Goal: Browse casually: Explore the website without a specific task or goal

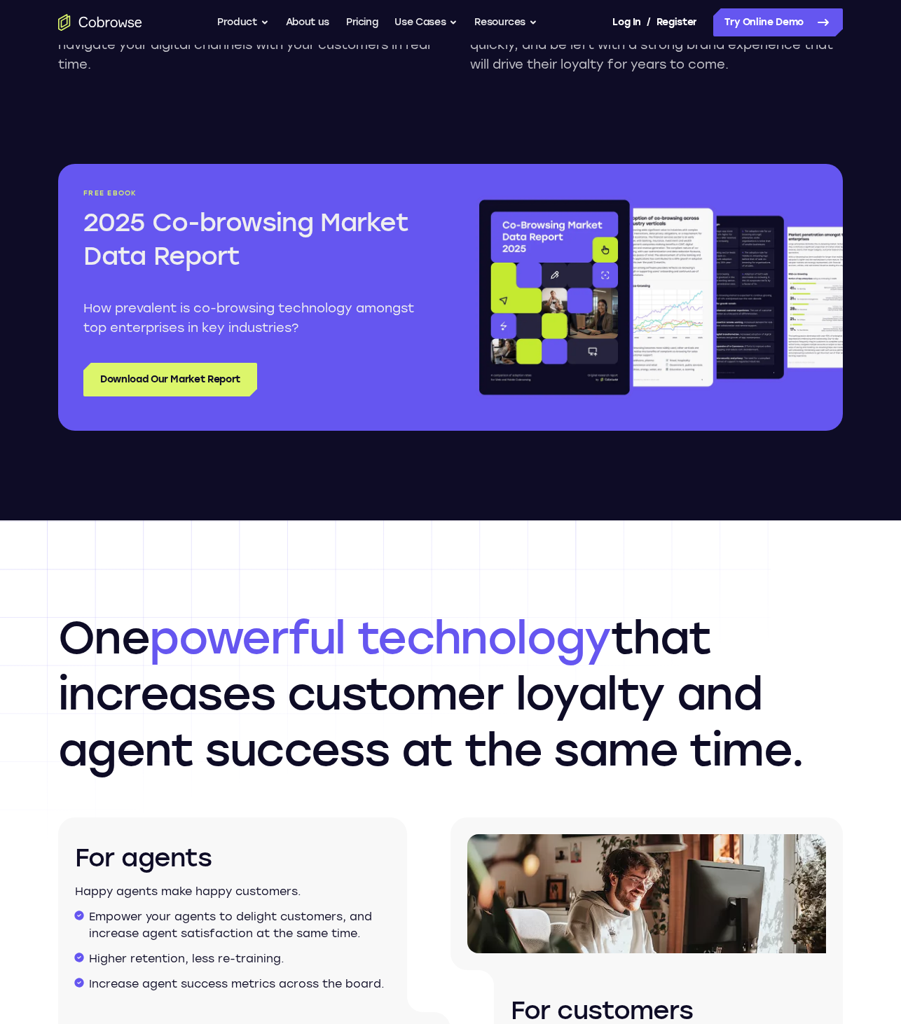
scroll to position [1130, 0]
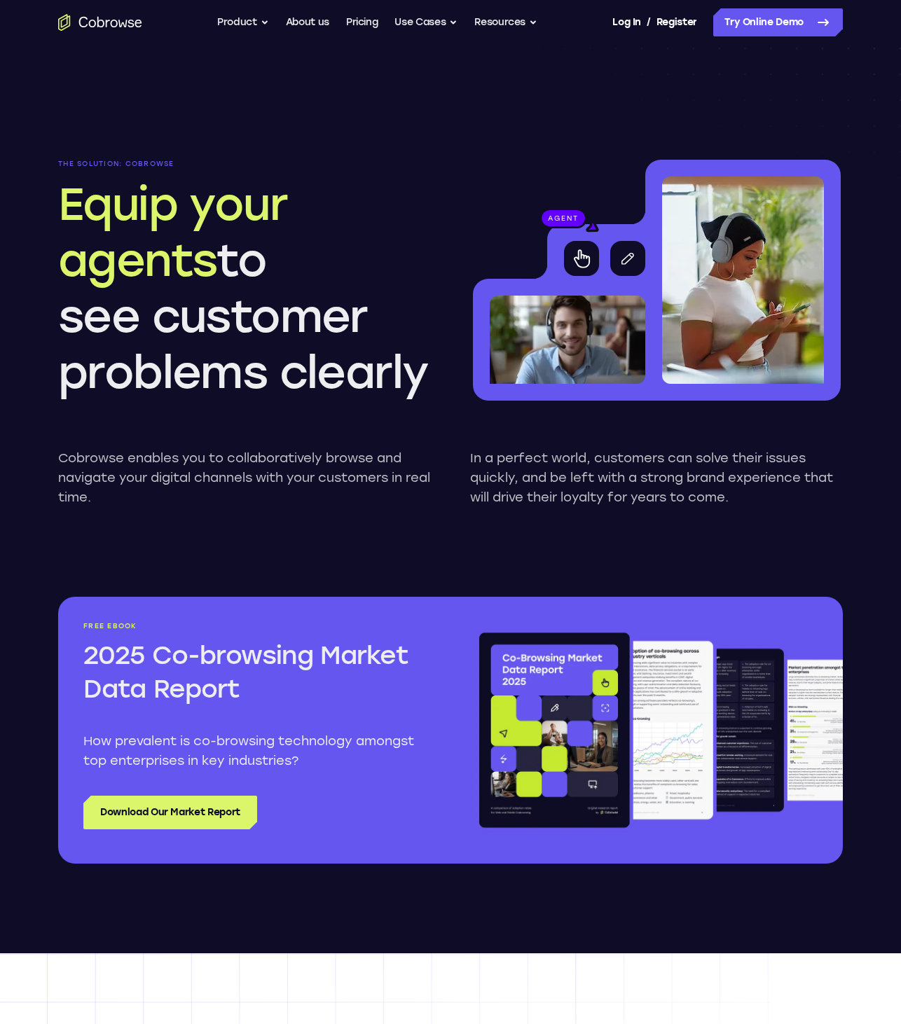
click at [277, 484] on p "Cobrowse enables you to collaboratively browse and navigate your digital channe…" at bounding box center [244, 477] width 373 height 59
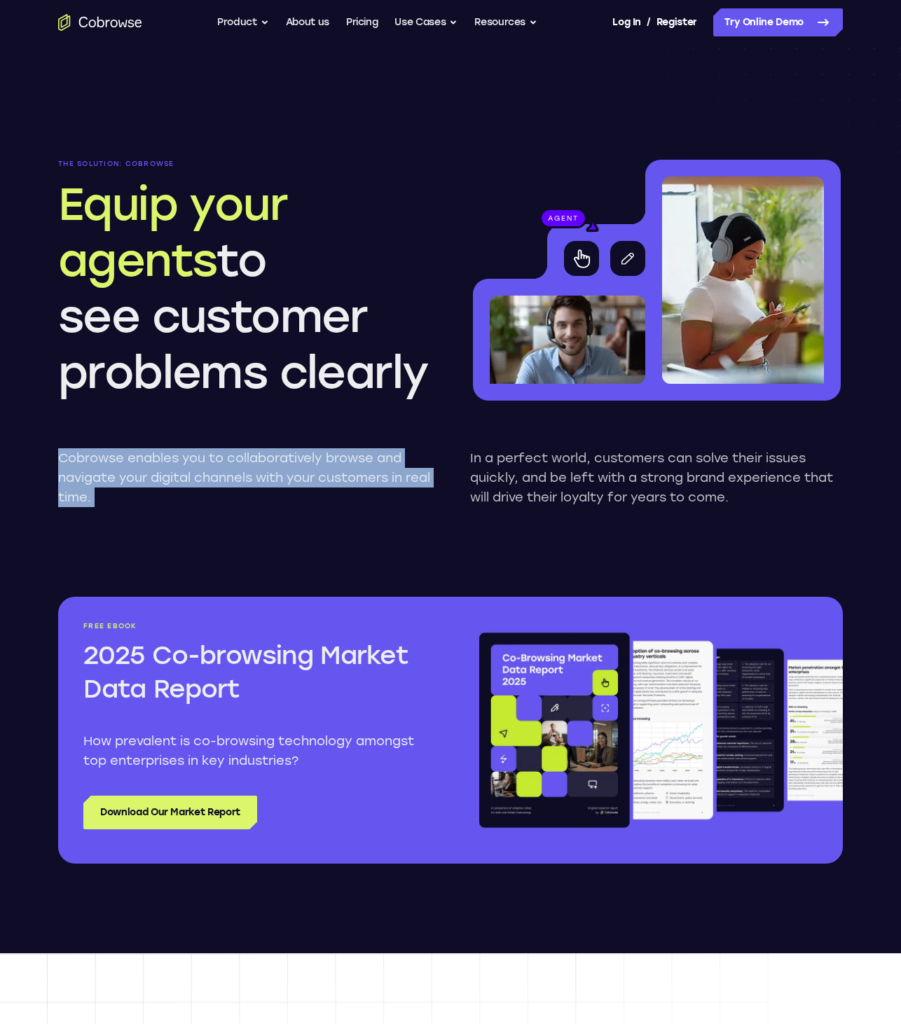
click at [277, 484] on p "Cobrowse enables you to collaboratively browse and navigate your digital channe…" at bounding box center [244, 477] width 373 height 59
click at [276, 484] on p "Cobrowse enables you to collaboratively browse and navigate your digital channe…" at bounding box center [244, 477] width 373 height 59
click at [282, 500] on p "Cobrowse enables you to collaboratively browse and navigate your digital channe…" at bounding box center [244, 477] width 373 height 59
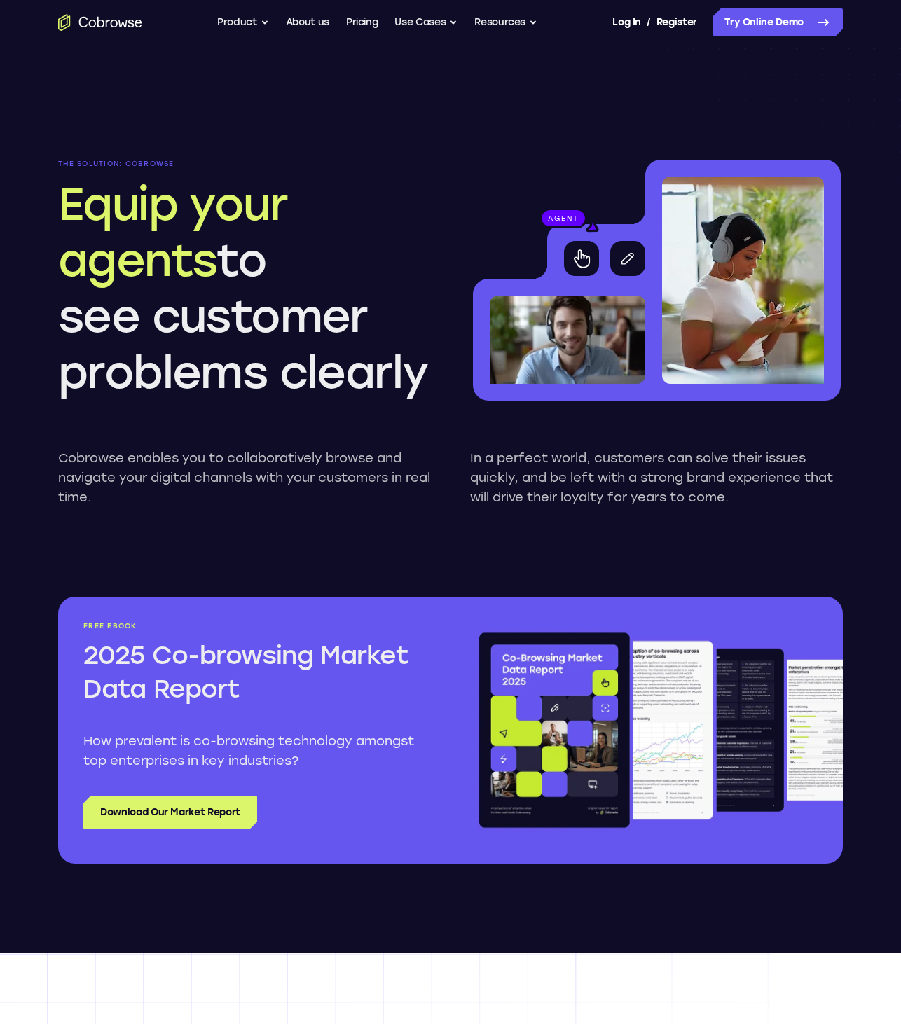
click at [287, 486] on p "Cobrowse enables you to collaboratively browse and navigate your digital channe…" at bounding box center [244, 477] width 373 height 59
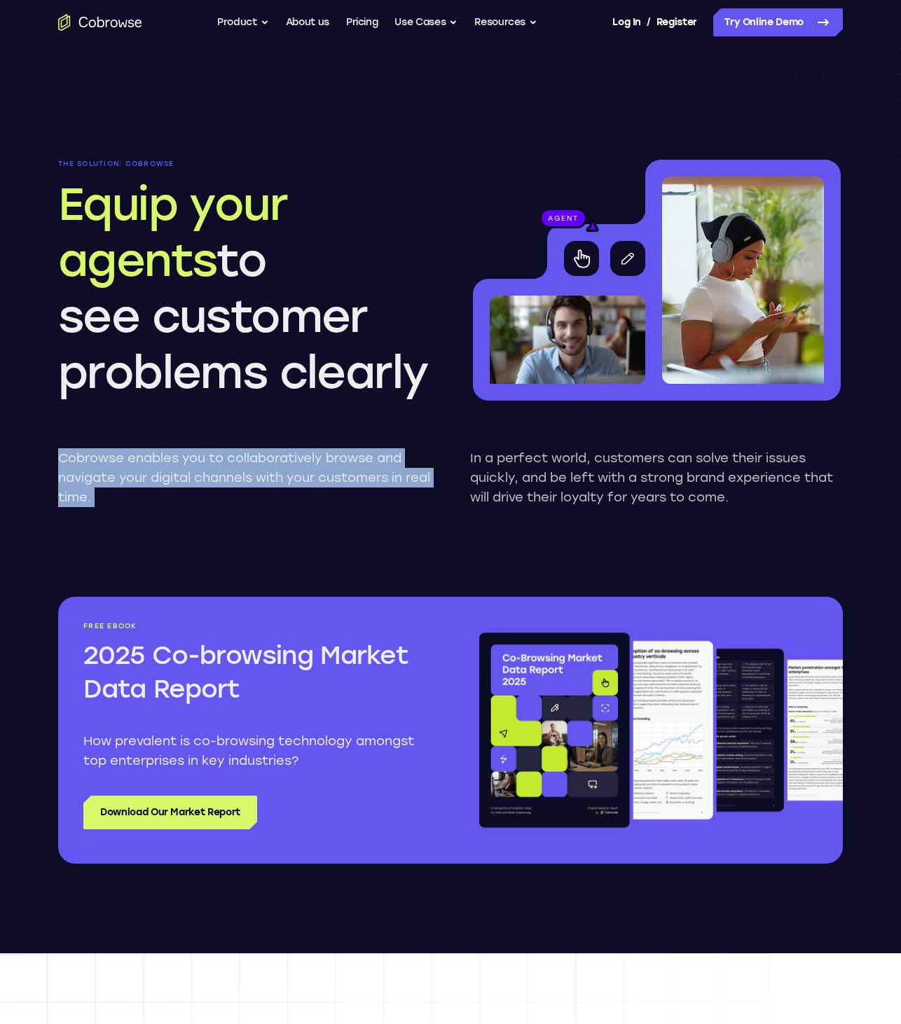
click at [287, 486] on p "Cobrowse enables you to collaboratively browse and navigate your digital channe…" at bounding box center [244, 477] width 373 height 59
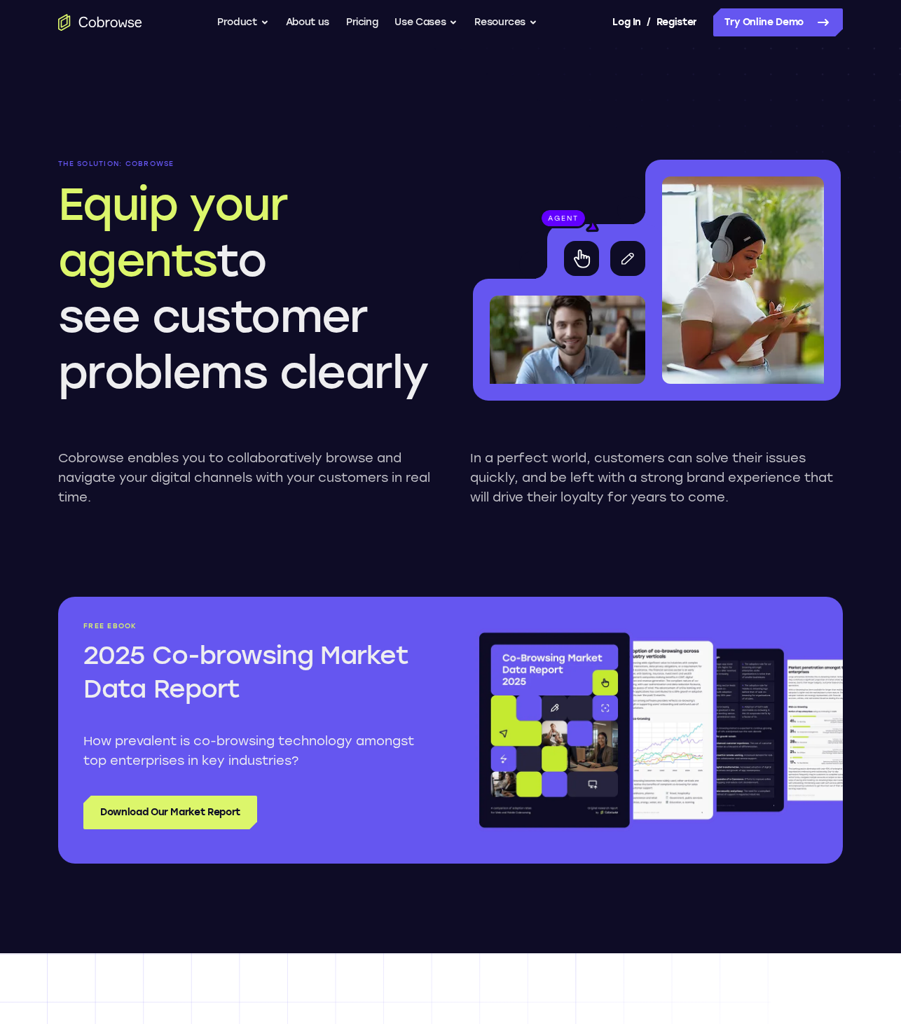
click at [285, 515] on div "Cobrowse enables you to collaboratively browse and navigate your digital channe…" at bounding box center [450, 478] width 785 height 104
click at [287, 514] on div "Cobrowse enables you to collaboratively browse and navigate your digital channe…" at bounding box center [450, 478] width 785 height 104
click at [257, 477] on p "Cobrowse enables you to collaboratively browse and navigate your digital channe…" at bounding box center [244, 477] width 373 height 59
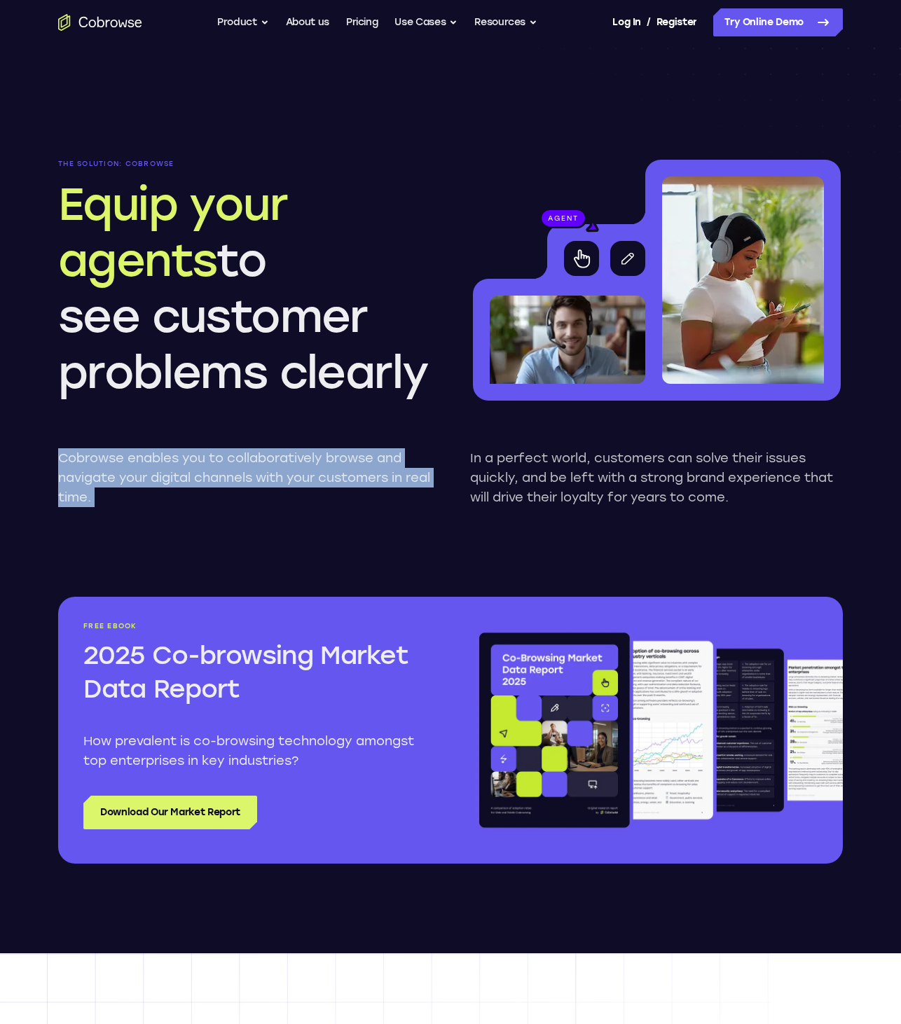
click at [257, 477] on p "Cobrowse enables you to collaboratively browse and navigate your digital channe…" at bounding box center [244, 477] width 373 height 59
drag, startPoint x: 256, startPoint y: 498, endPoint x: 507, endPoint y: 495, distance: 250.9
click at [277, 495] on p "Cobrowse enables you to collaboratively browse and navigate your digital channe…" at bounding box center [244, 477] width 373 height 59
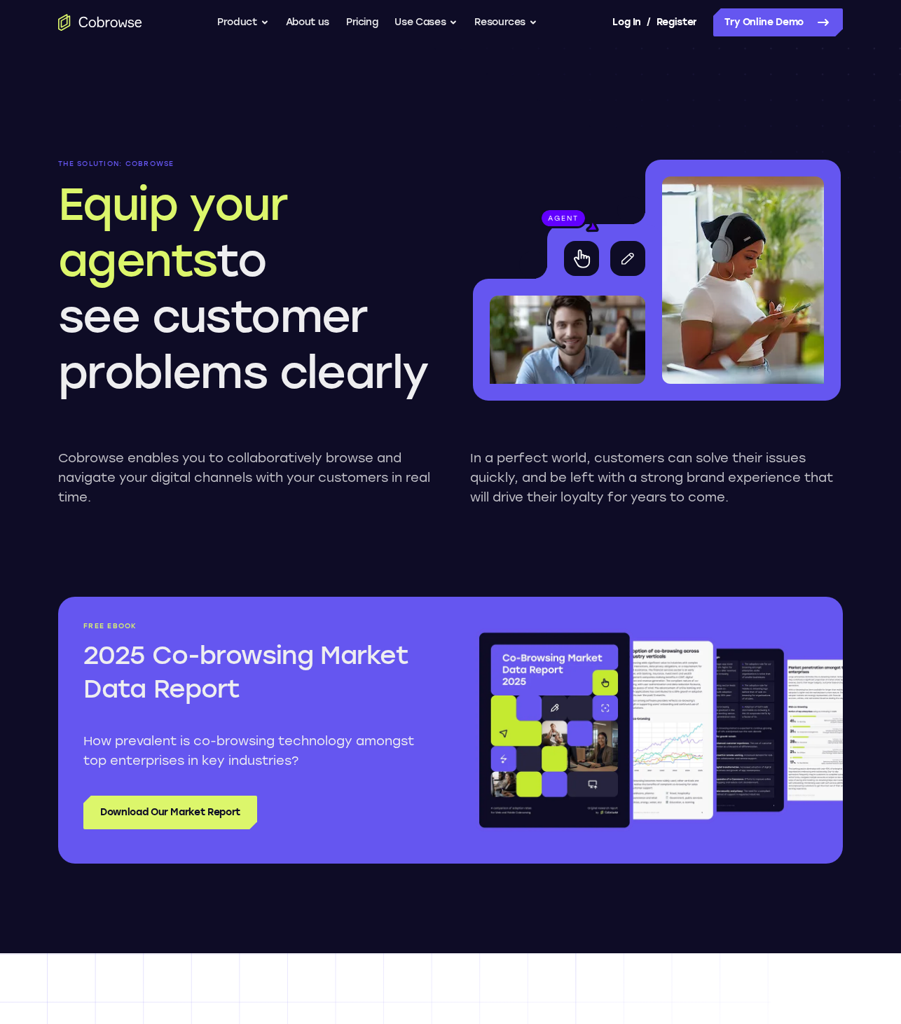
click at [549, 493] on p "In a perfect world, customers can solve their issues quickly, and be left with …" at bounding box center [656, 477] width 373 height 59
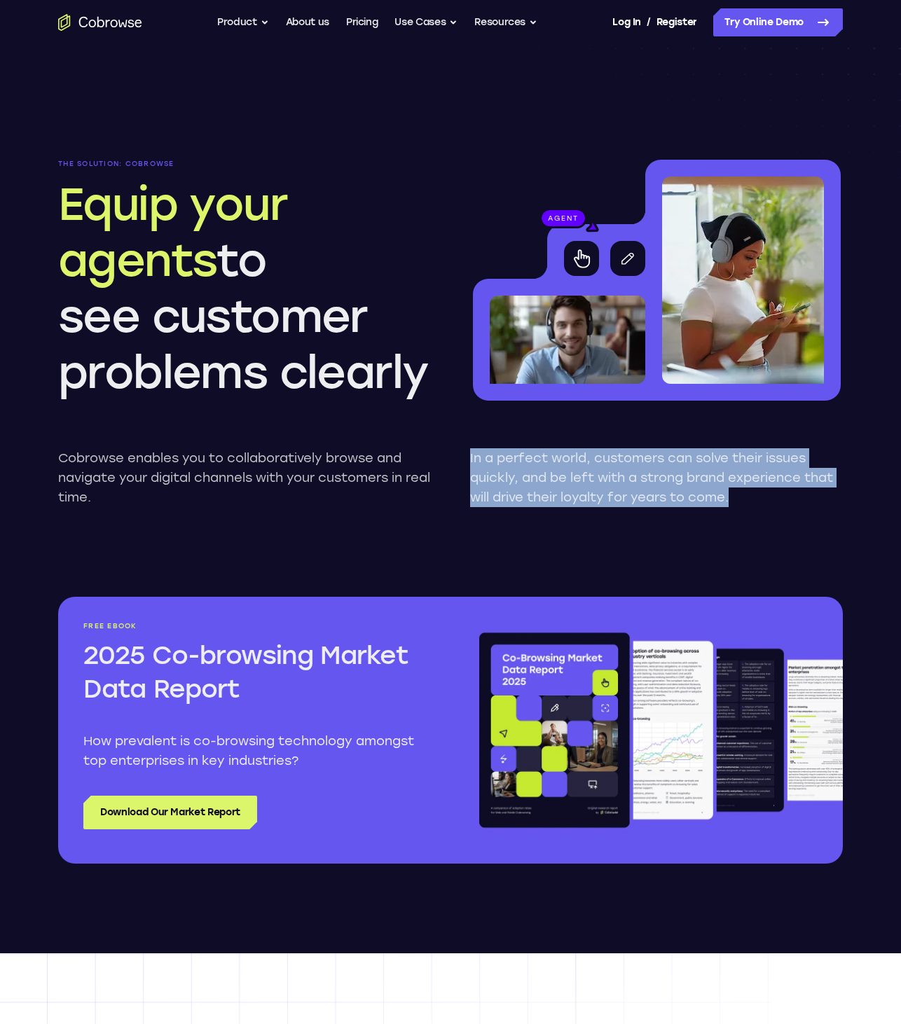
click at [549, 493] on p "In a perfect world, customers can solve their issues quickly, and be left with …" at bounding box center [656, 477] width 373 height 59
drag, startPoint x: 540, startPoint y: 510, endPoint x: 506, endPoint y: 568, distance: 67.5
click at [540, 512] on div "Cobrowse enables you to collaboratively browse and navigate your digital channe…" at bounding box center [450, 478] width 785 height 104
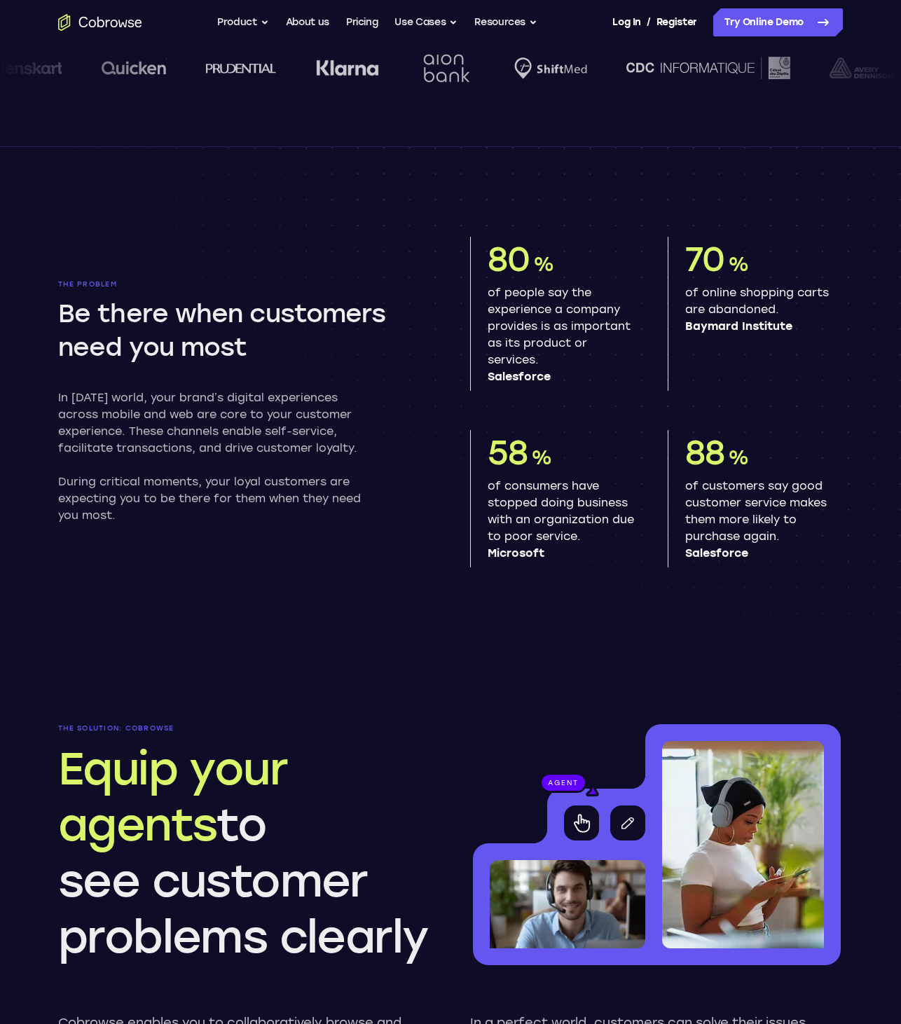
scroll to position [0, 0]
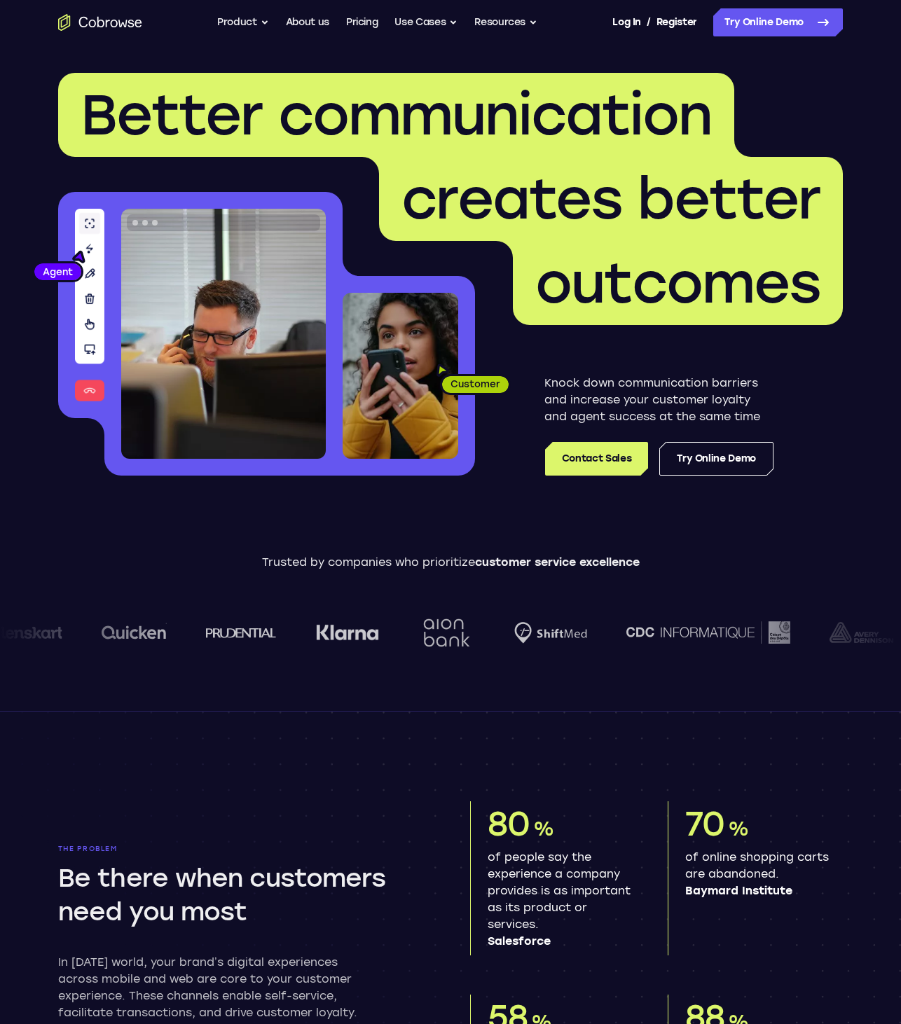
drag, startPoint x: 289, startPoint y: 706, endPoint x: 287, endPoint y: 736, distance: 30.2
click at [289, 706] on div "Trusted by companies who prioritize customer service excellence" at bounding box center [450, 613] width 901 height 196
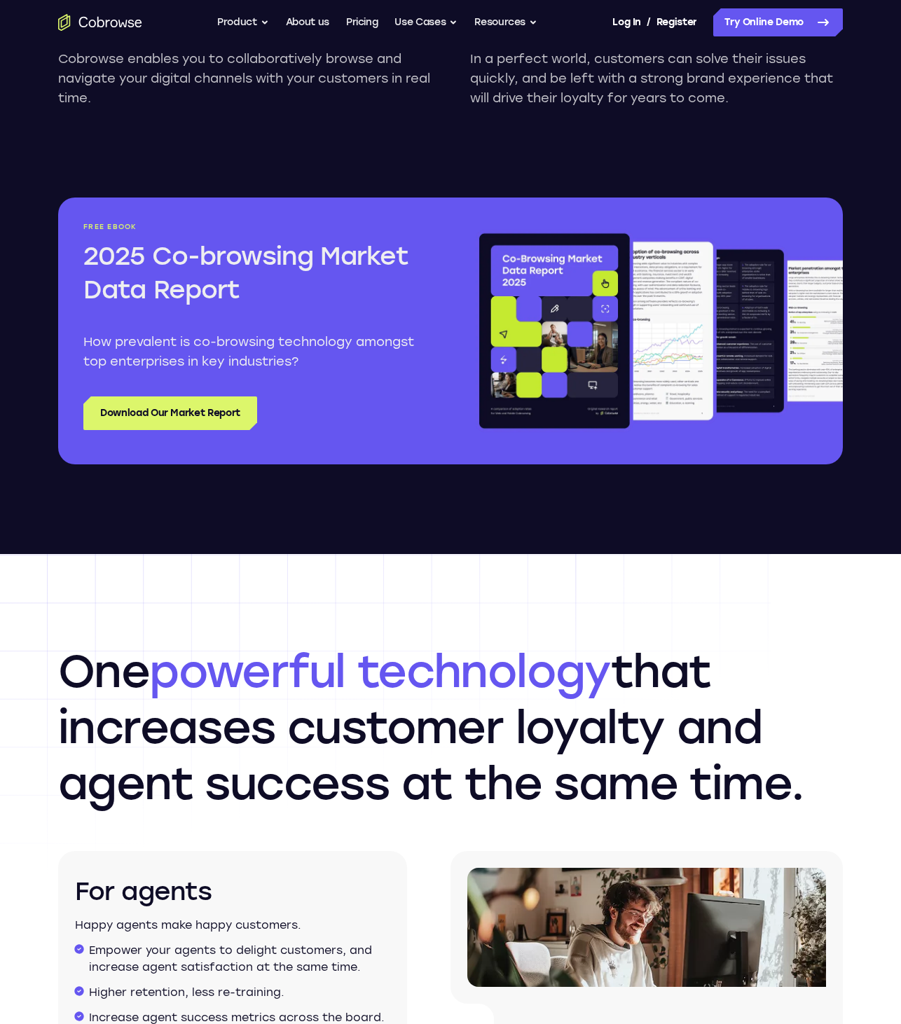
scroll to position [1642, 0]
